Goal: Task Accomplishment & Management: Manage account settings

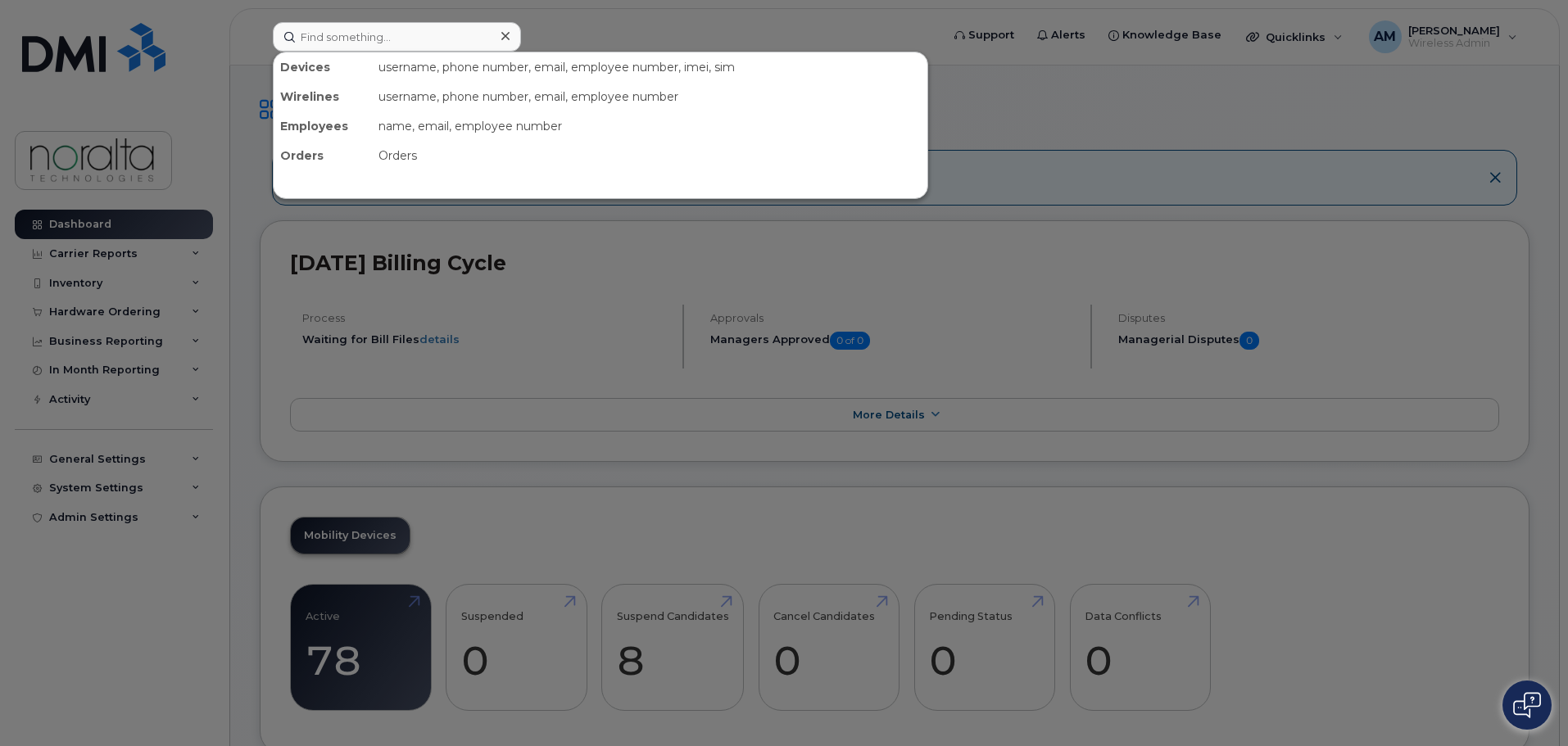
click at [372, 40] on input at bounding box center [397, 37] width 248 height 29
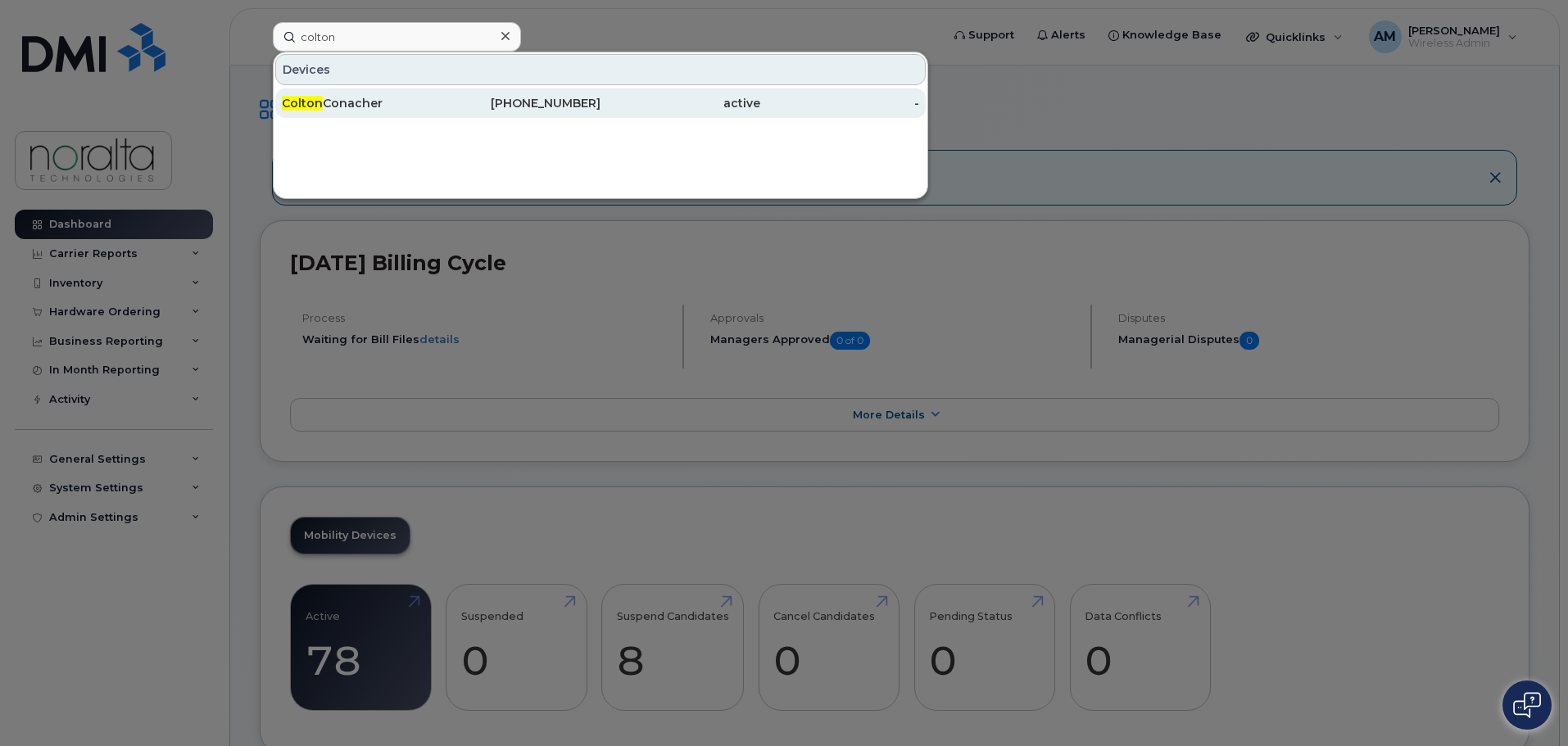
type input "colton"
click at [441, 113] on div "Colton Conacher" at bounding box center [521, 103] width 160 height 29
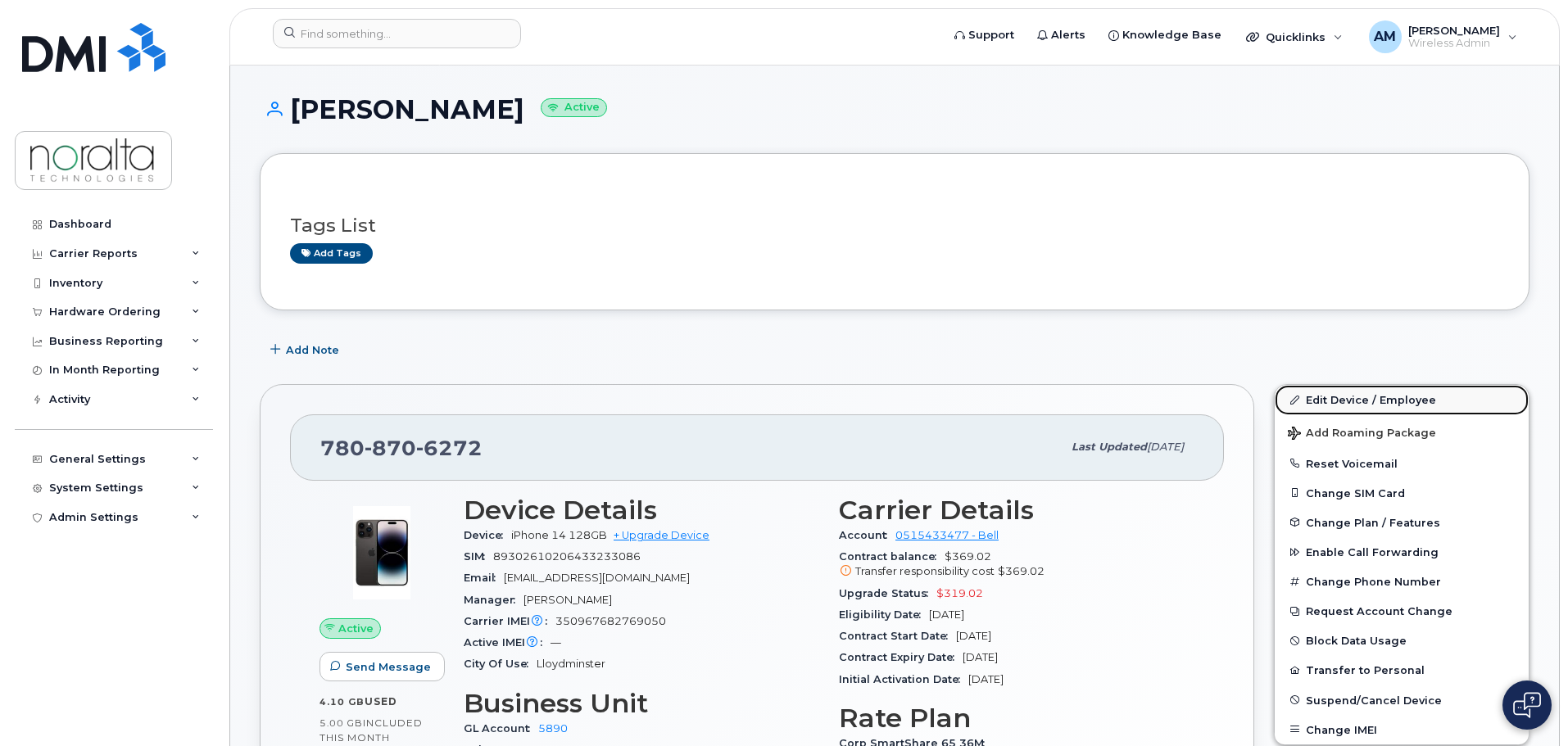
click at [1383, 406] on link "Edit Device / Employee" at bounding box center [1402, 400] width 254 height 29
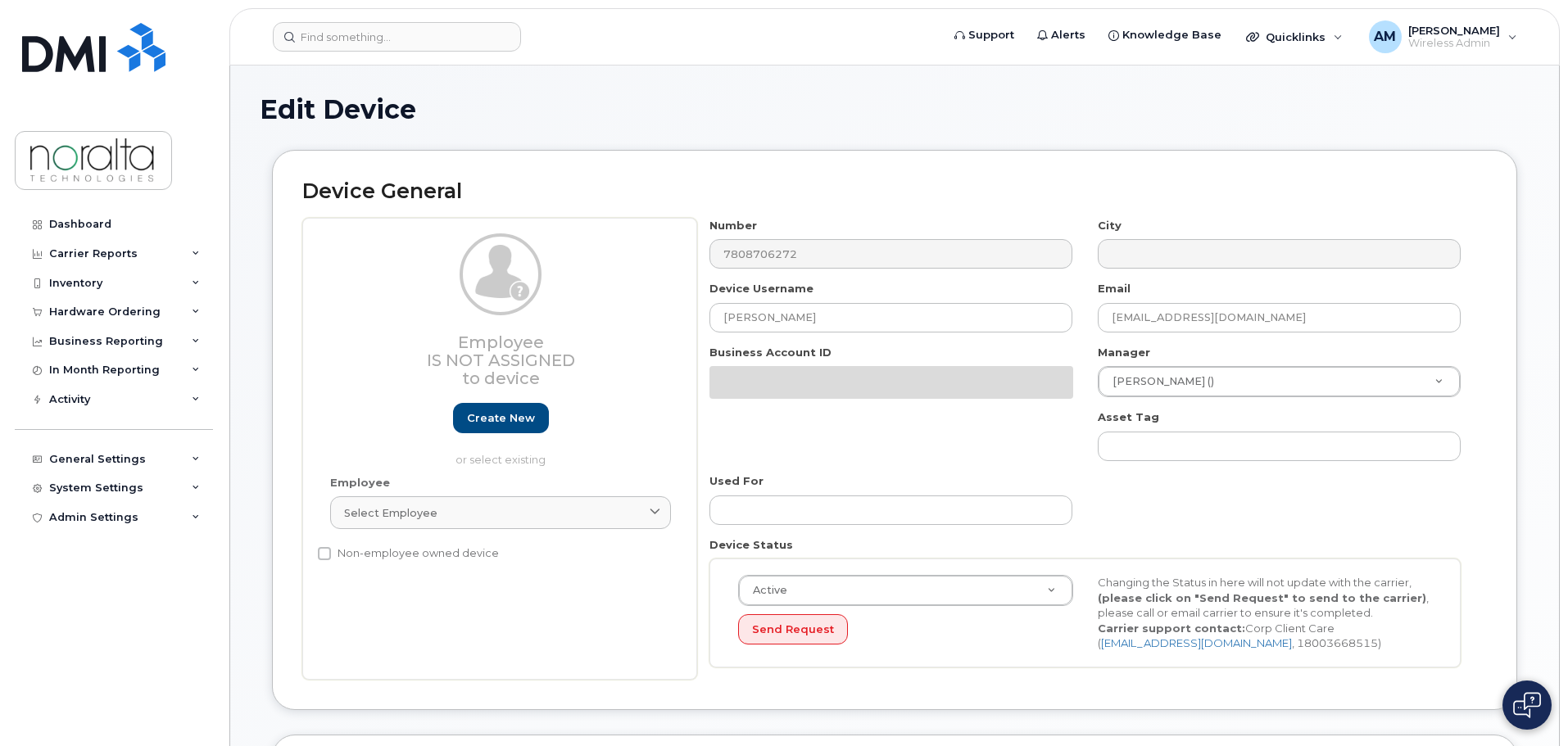
select select "5"
select select "11588"
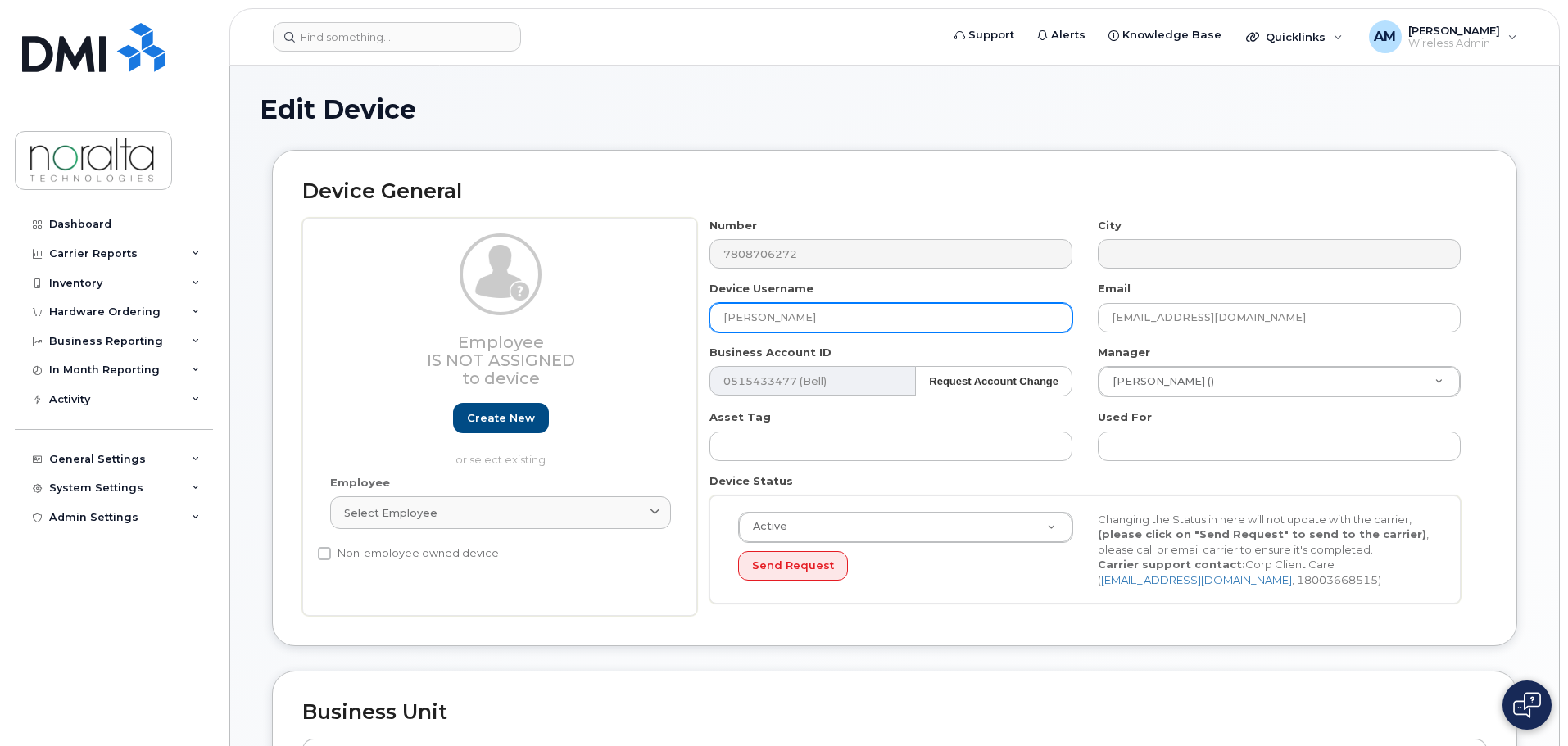
click at [842, 323] on input "[PERSON_NAME]" at bounding box center [890, 318] width 363 height 29
drag, startPoint x: 837, startPoint y: 320, endPoint x: 670, endPoint y: 319, distance: 167.0
click at [670, 319] on div "Employee Is not assigned to device Create new or select existing Employee Selec…" at bounding box center [895, 418] width 1185 height 399
type input "[PERSON_NAME]"
drag, startPoint x: 1170, startPoint y: 316, endPoint x: 1070, endPoint y: 311, distance: 100.1
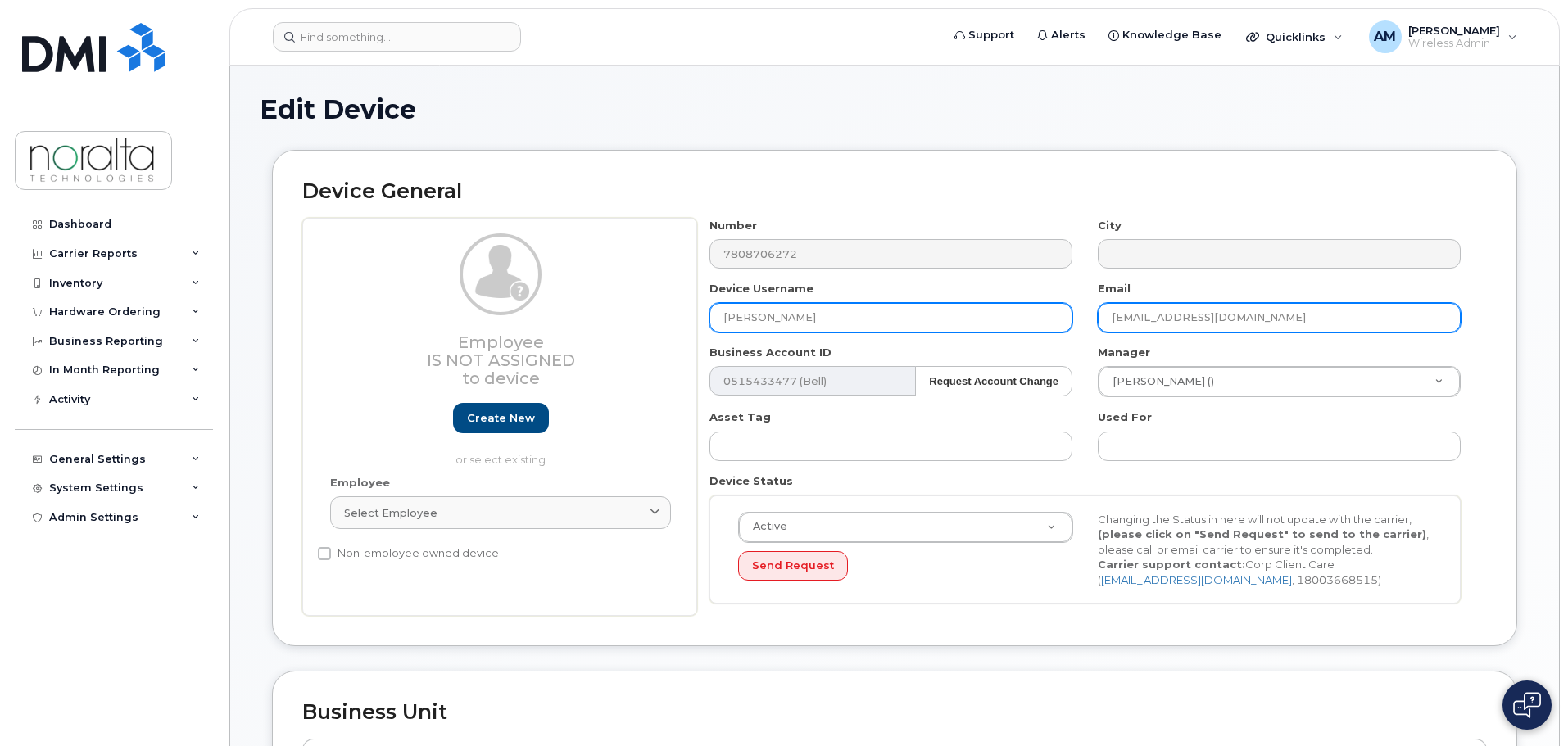
click at [1070, 311] on div "Number 7808706272 City Device Username [PERSON_NAME] Email [EMAIL_ADDRESS][DOMA…" at bounding box center [1085, 418] width 776 height 399
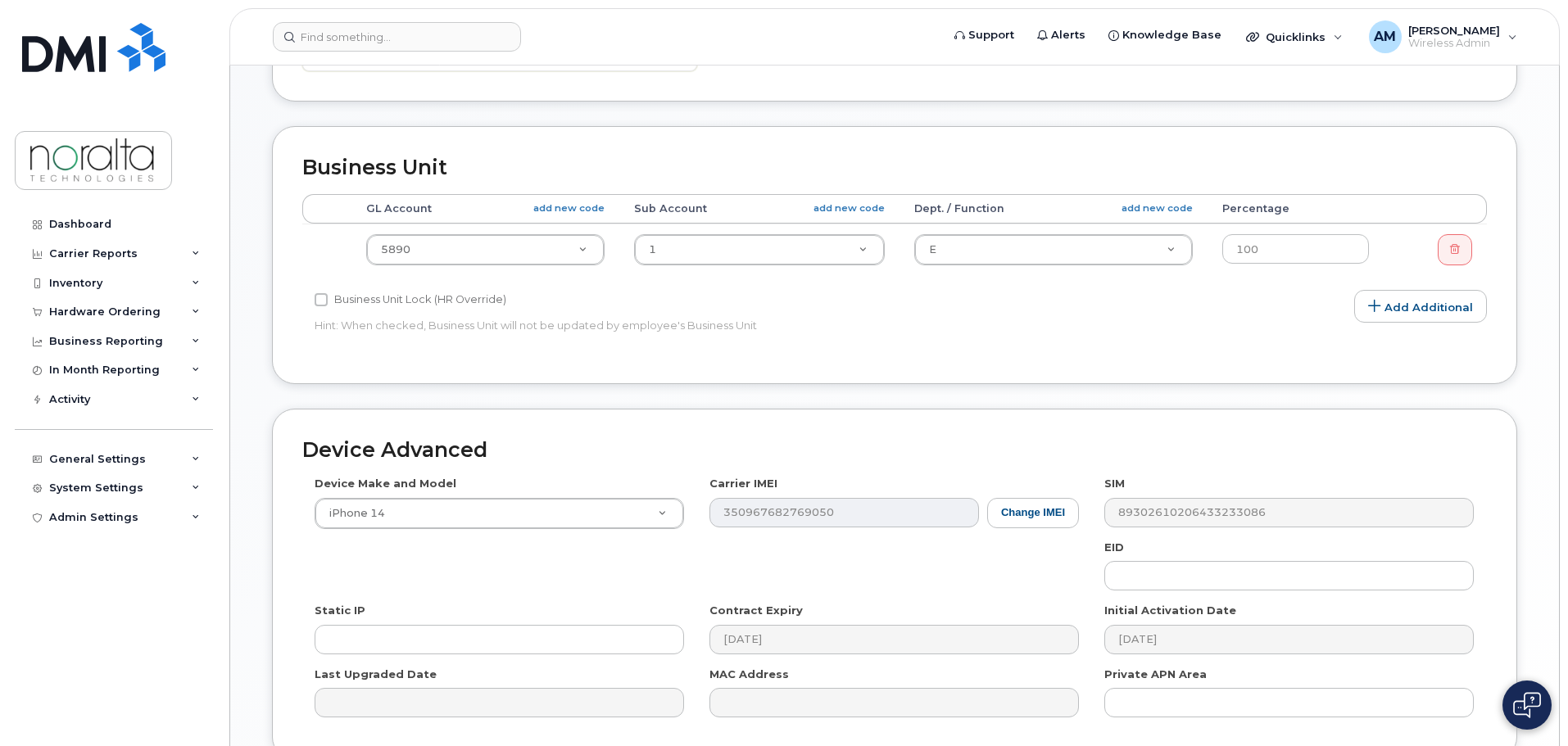
scroll to position [553, 0]
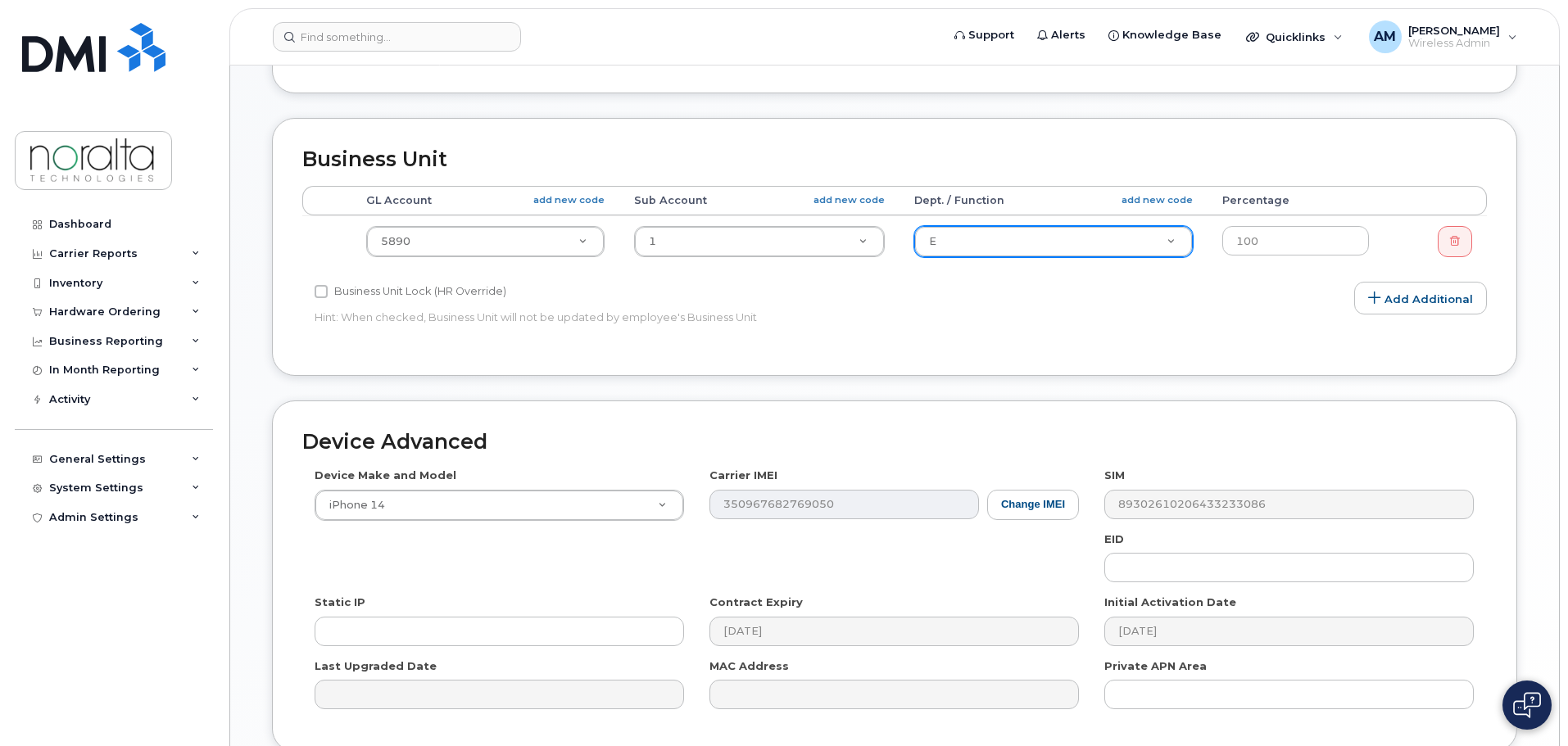
type input "[EMAIL_ADDRESS][DOMAIN_NAME]"
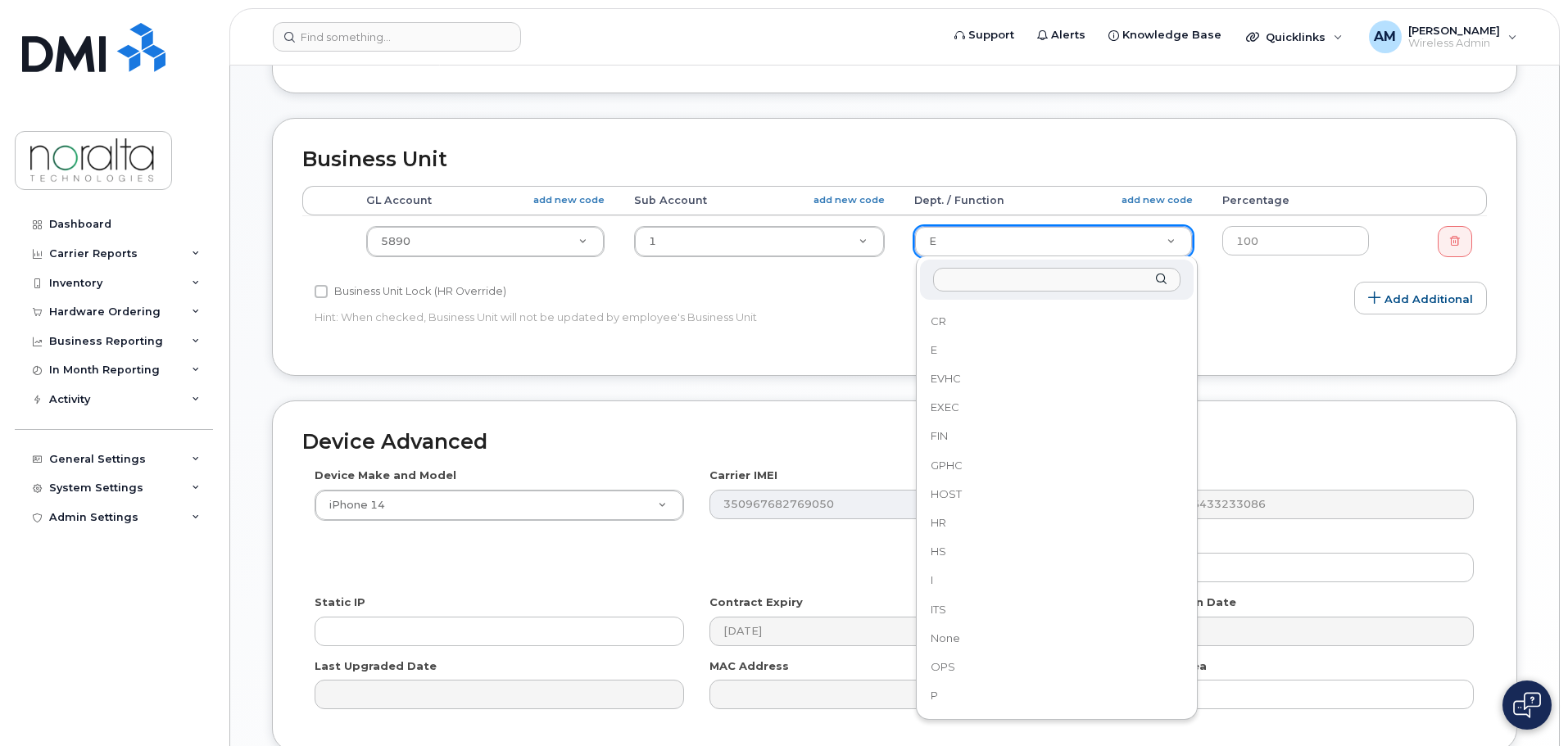
scroll to position [0, 0]
select select "11596"
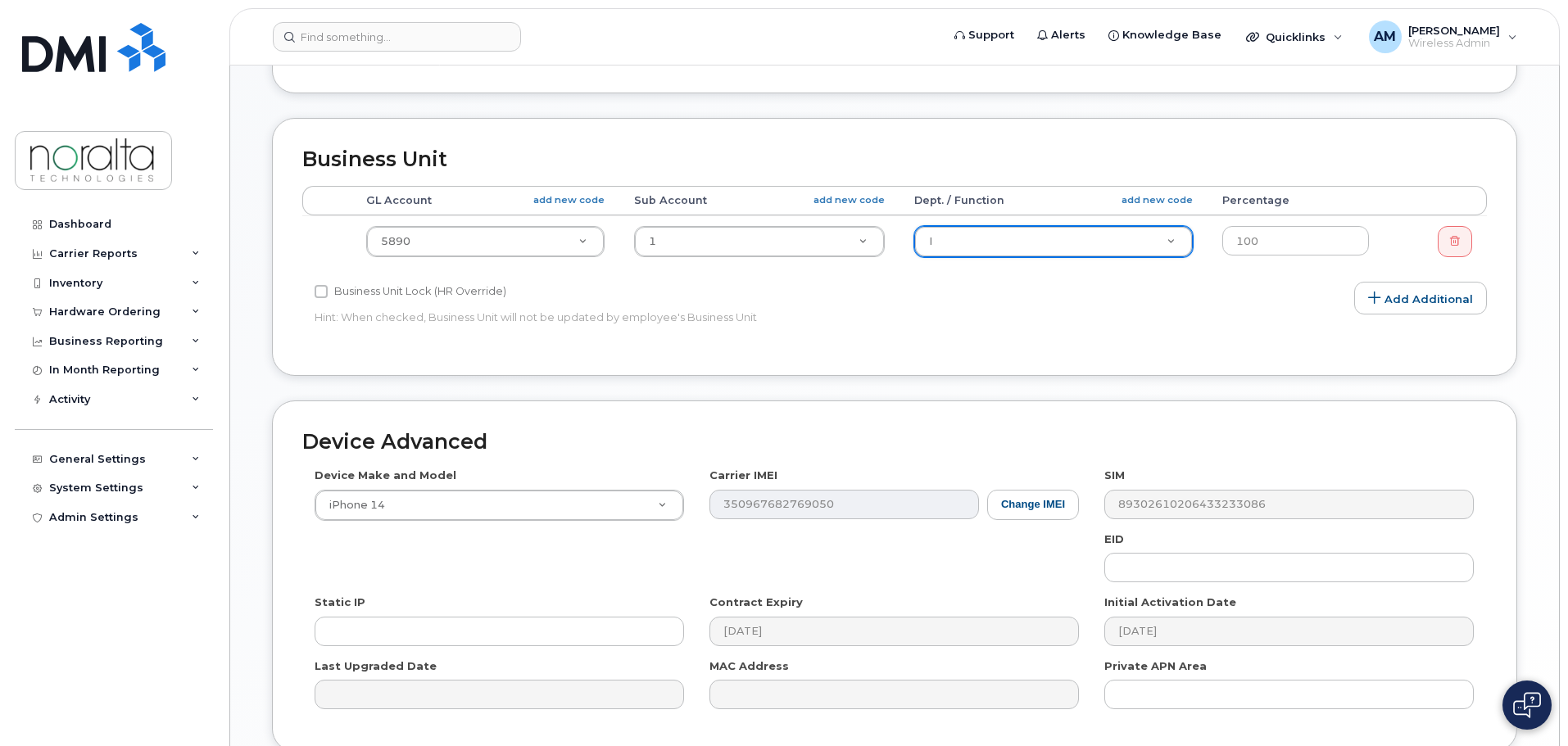
scroll to position [695, 0]
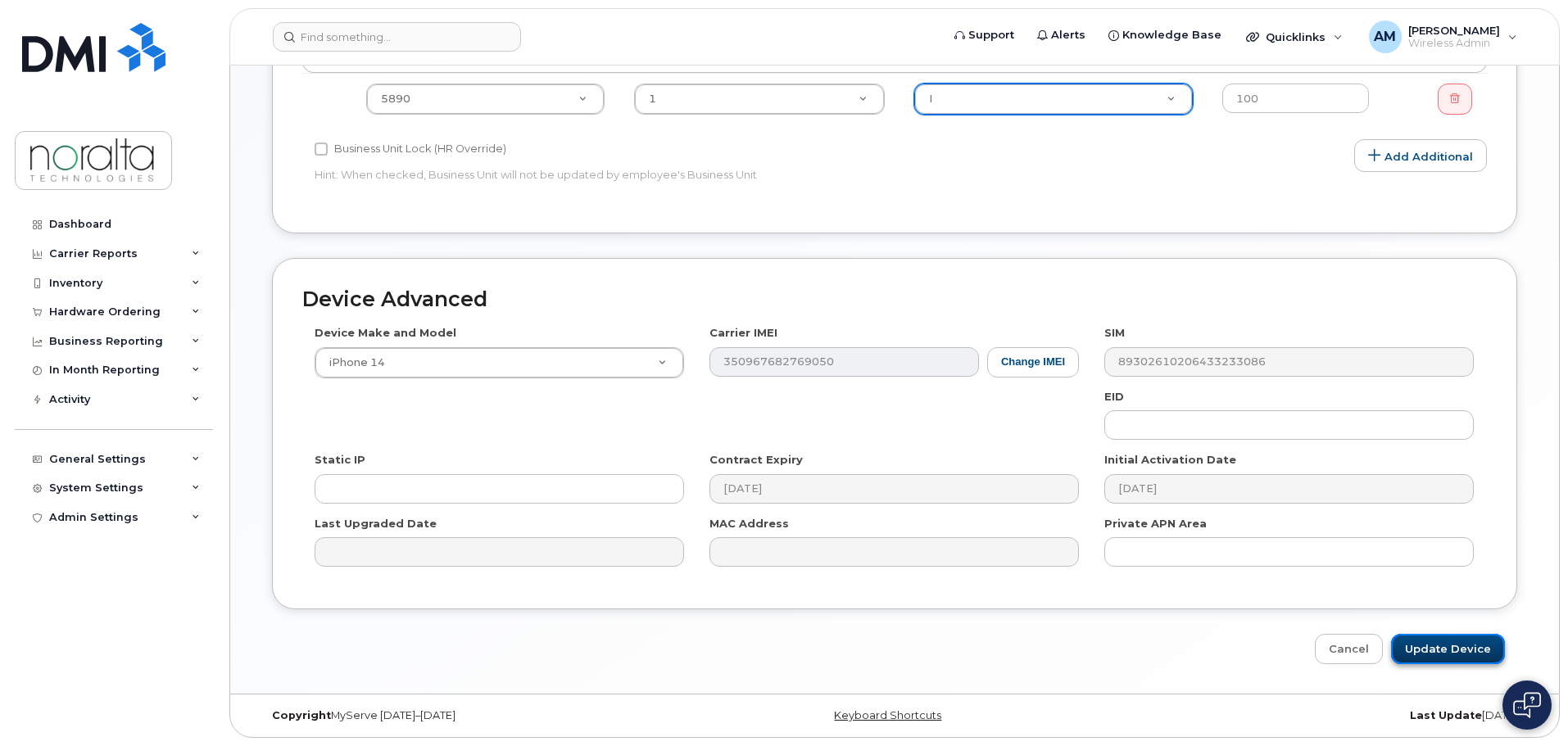
click at [1435, 648] on input "Update Device" at bounding box center [1448, 648] width 114 height 30
type input "Saving..."
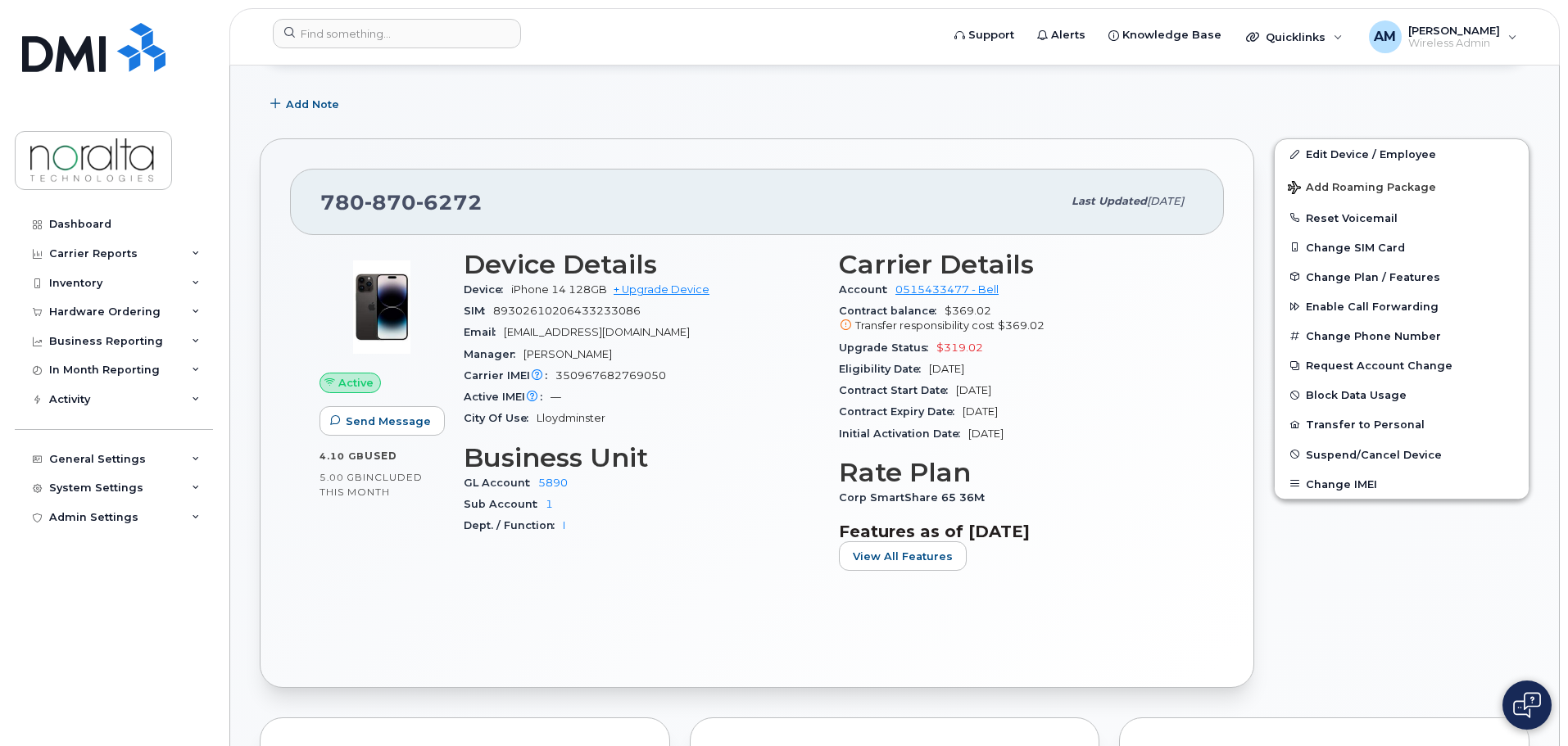
scroll to position [327, 0]
